Goal: Information Seeking & Learning: Learn about a topic

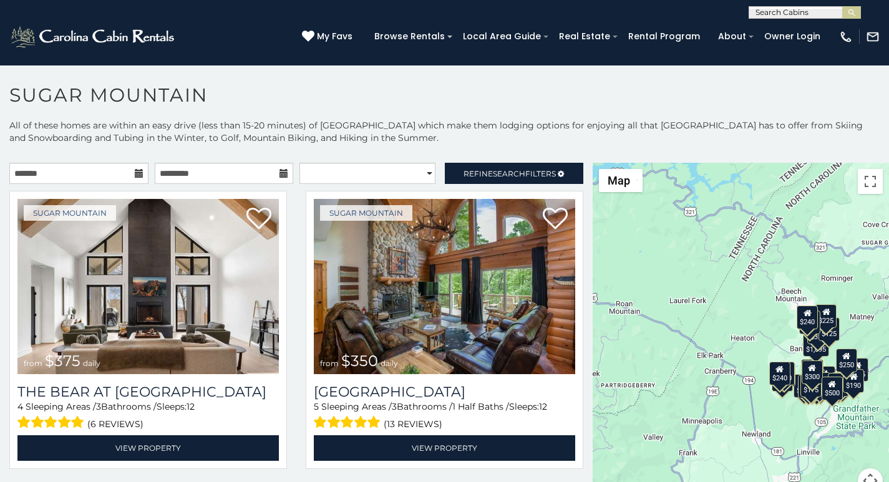
scroll to position [38, 0]
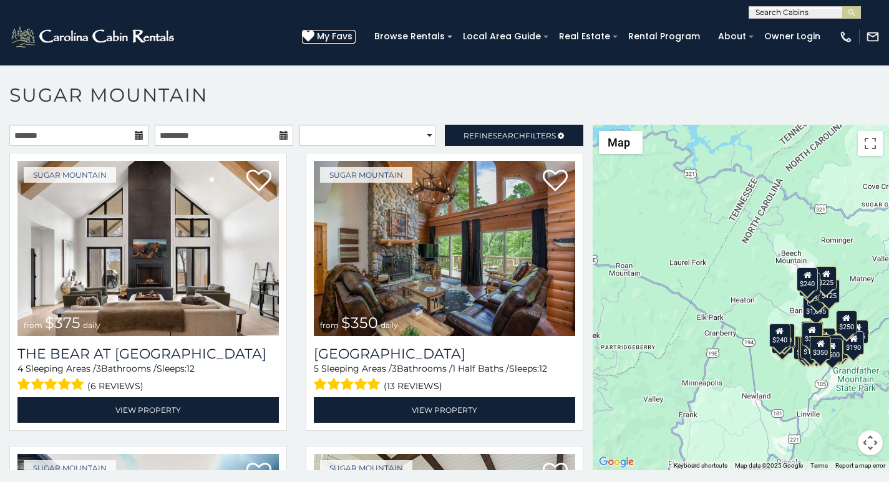
click at [314, 33] on icon at bounding box center [308, 36] width 12 height 12
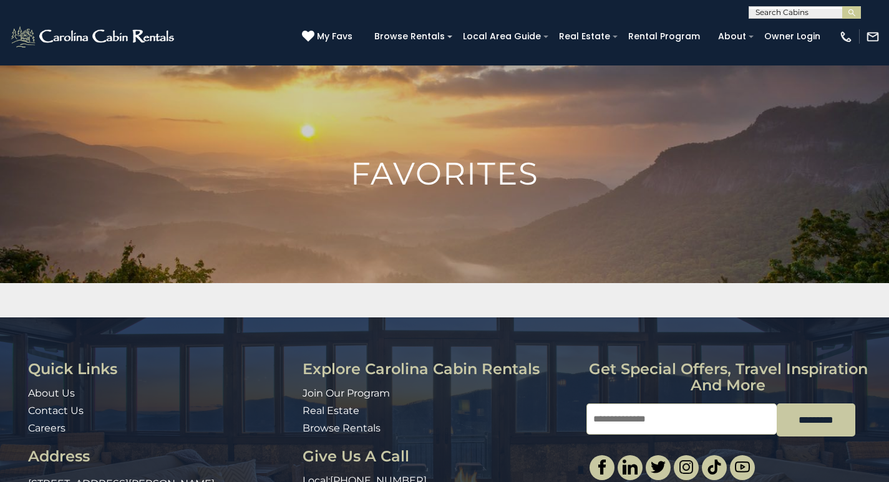
scroll to position [97, 0]
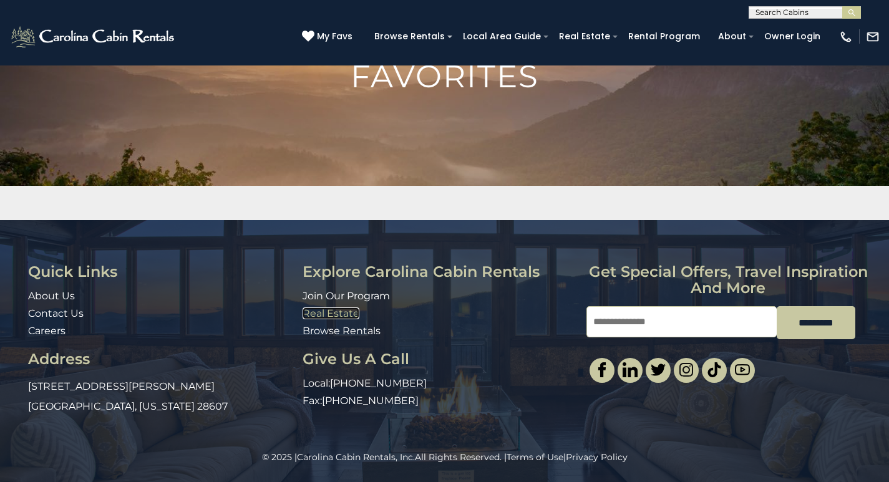
click at [311, 311] on link "Real Estate" at bounding box center [331, 314] width 57 height 12
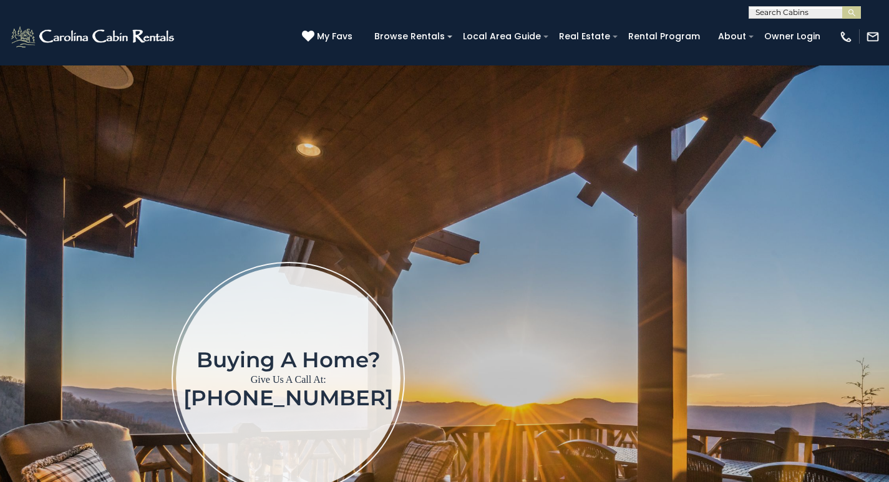
click at [534, 355] on div "Buying a home? Give Us A Call At: (828) 707-9908" at bounding box center [289, 378] width 540 height 233
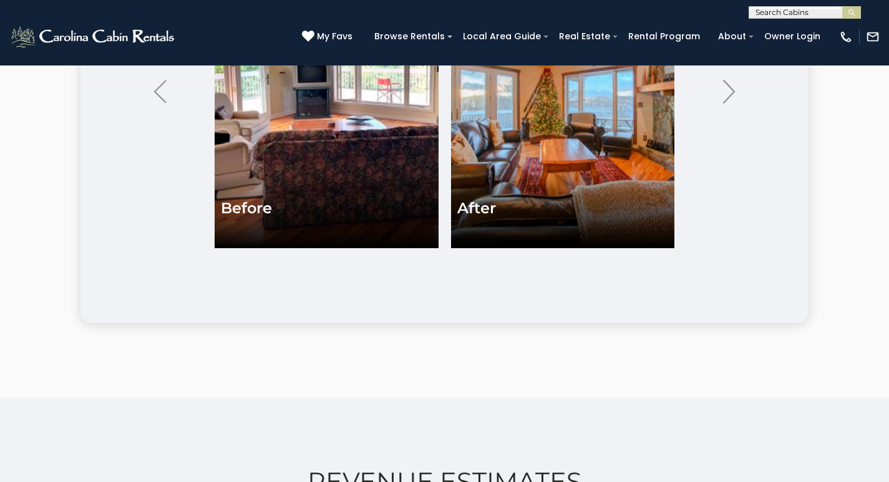
scroll to position [2937, 0]
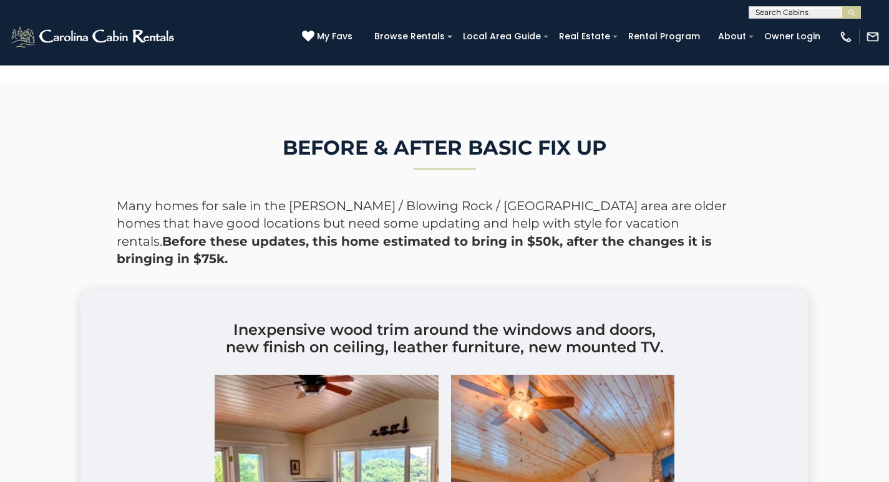
scroll to position [2418, 0]
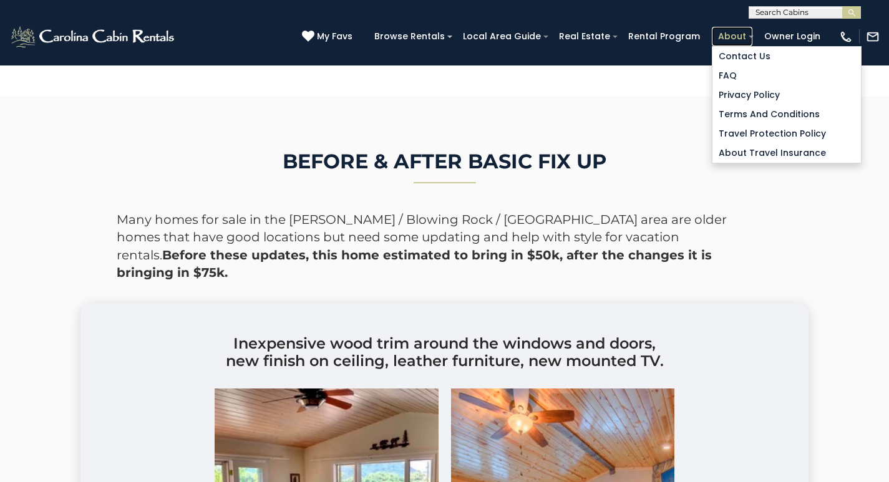
click at [731, 32] on link "About" at bounding box center [732, 36] width 41 height 19
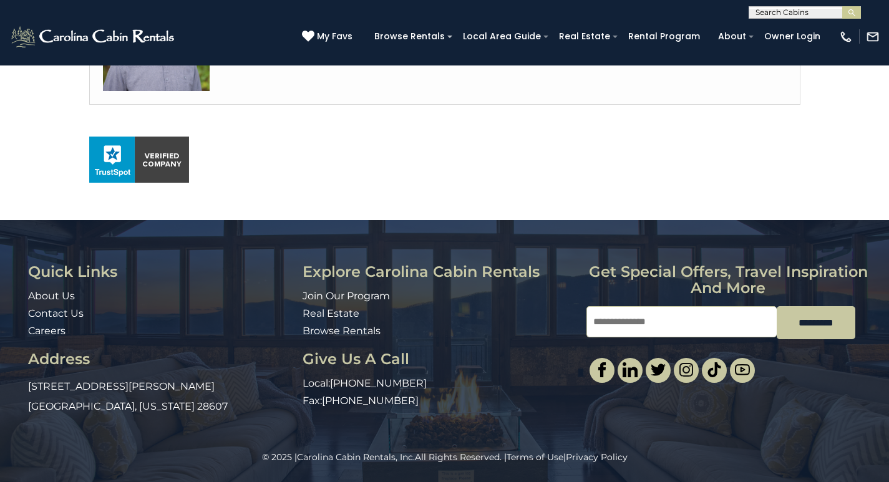
scroll to position [835, 0]
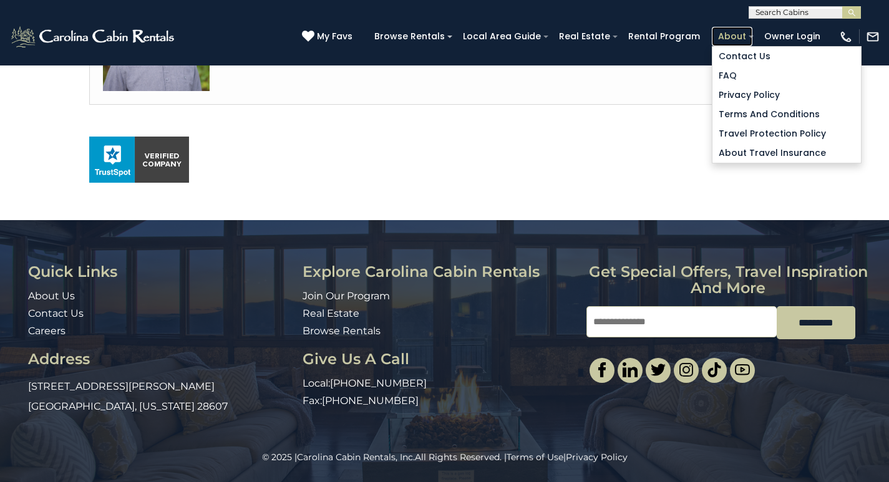
click at [731, 31] on link "About" at bounding box center [732, 36] width 41 height 19
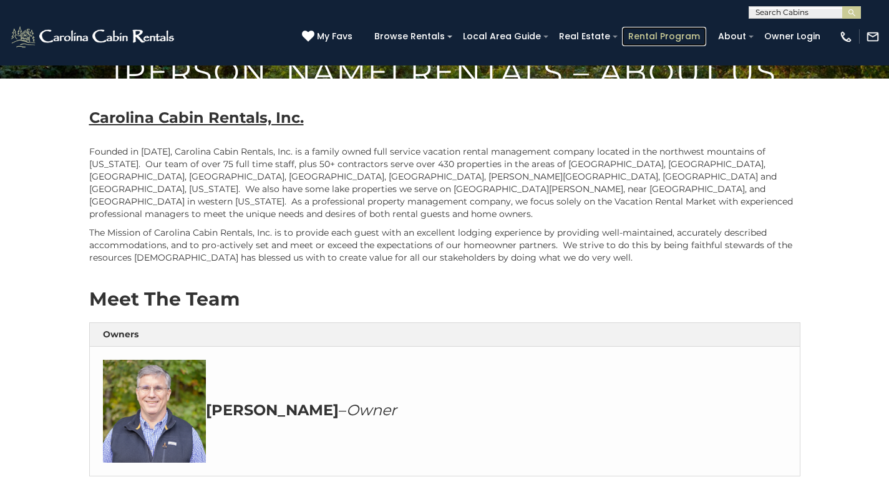
click at [669, 32] on link "Rental Program" at bounding box center [664, 36] width 84 height 19
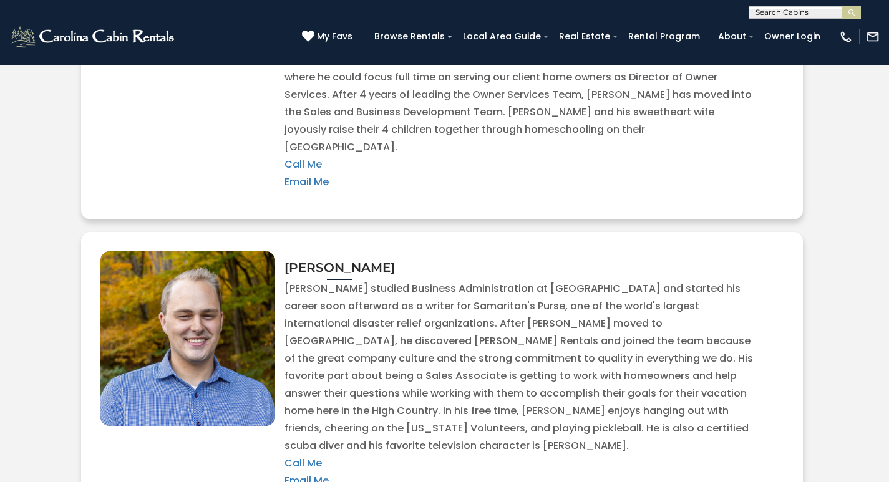
scroll to position [2683, 0]
